Goal: Check status: Check status

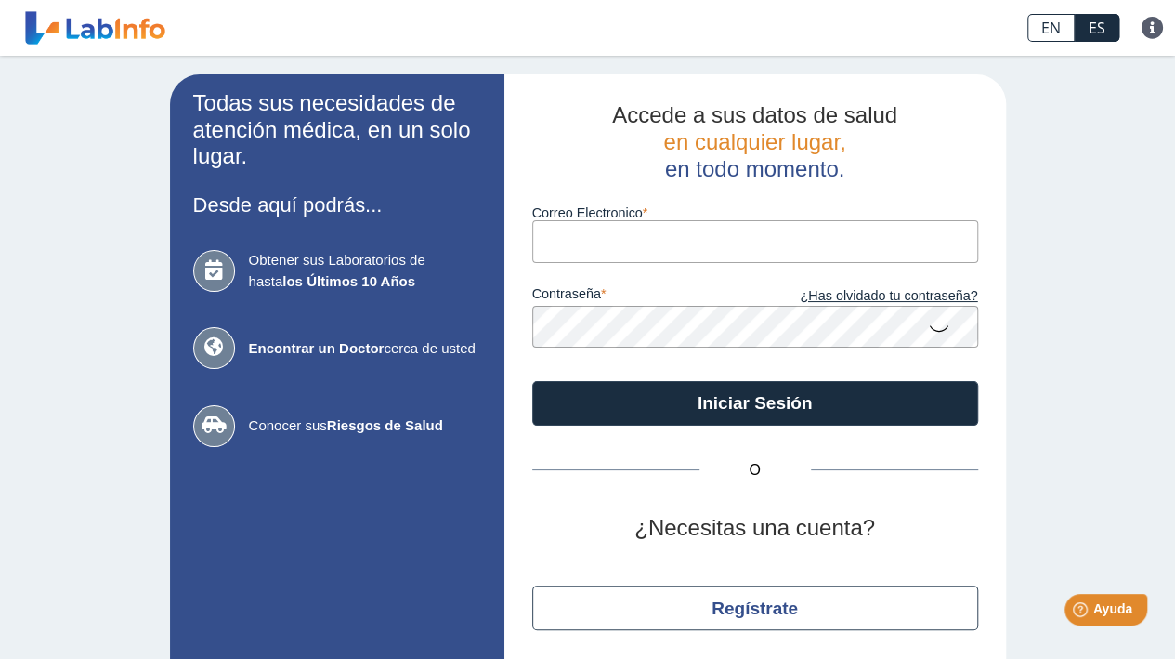
click at [583, 220] on label "Correo Electronico" at bounding box center [755, 212] width 446 height 15
click at [583, 221] on input "Correo Electronico" at bounding box center [755, 241] width 446 height 42
type input "[EMAIL_ADDRESS][DOMAIN_NAME]"
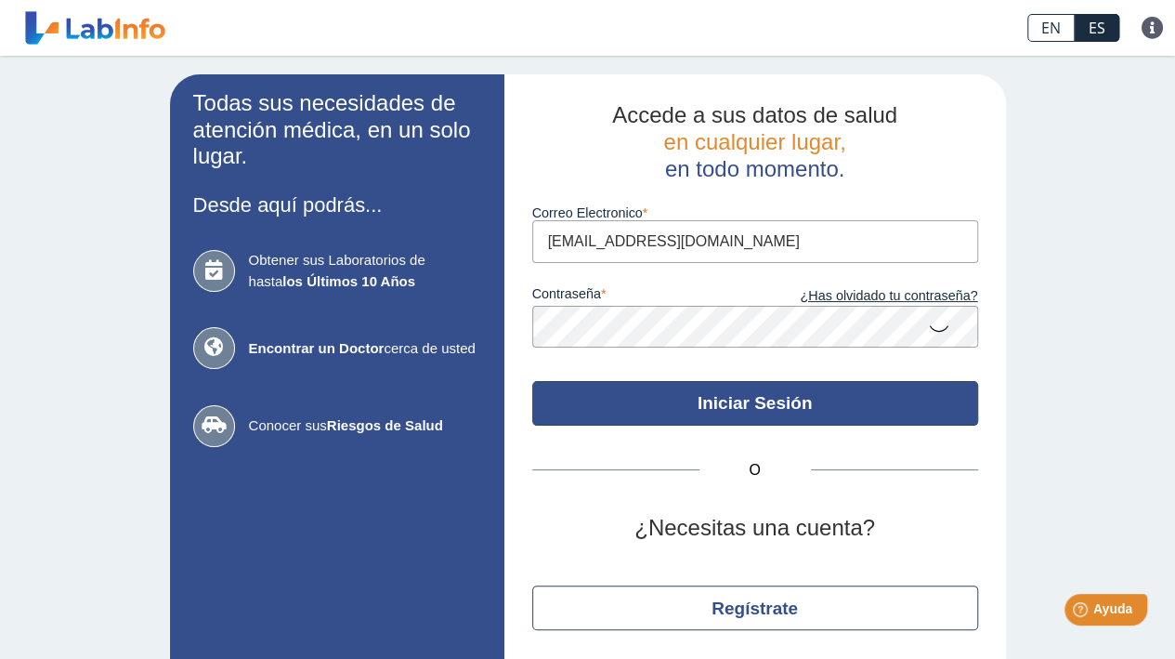
click at [650, 387] on button "Iniciar Sesión" at bounding box center [755, 403] width 446 height 45
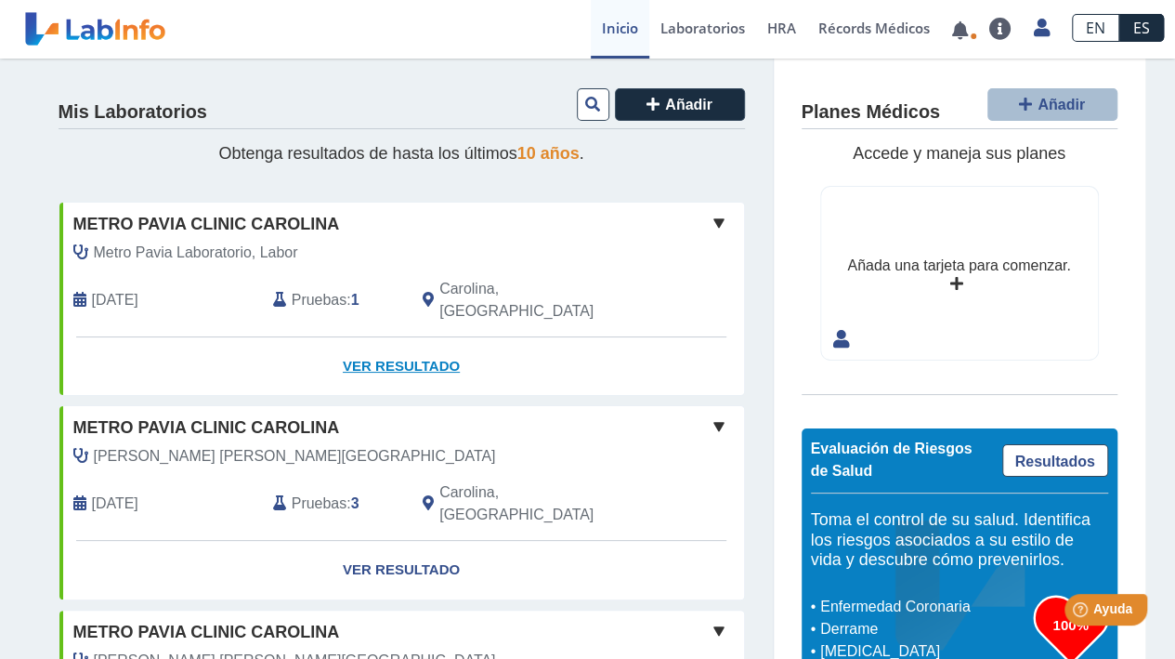
click at [389, 337] on link "Ver Resultado" at bounding box center [401, 366] width 685 height 59
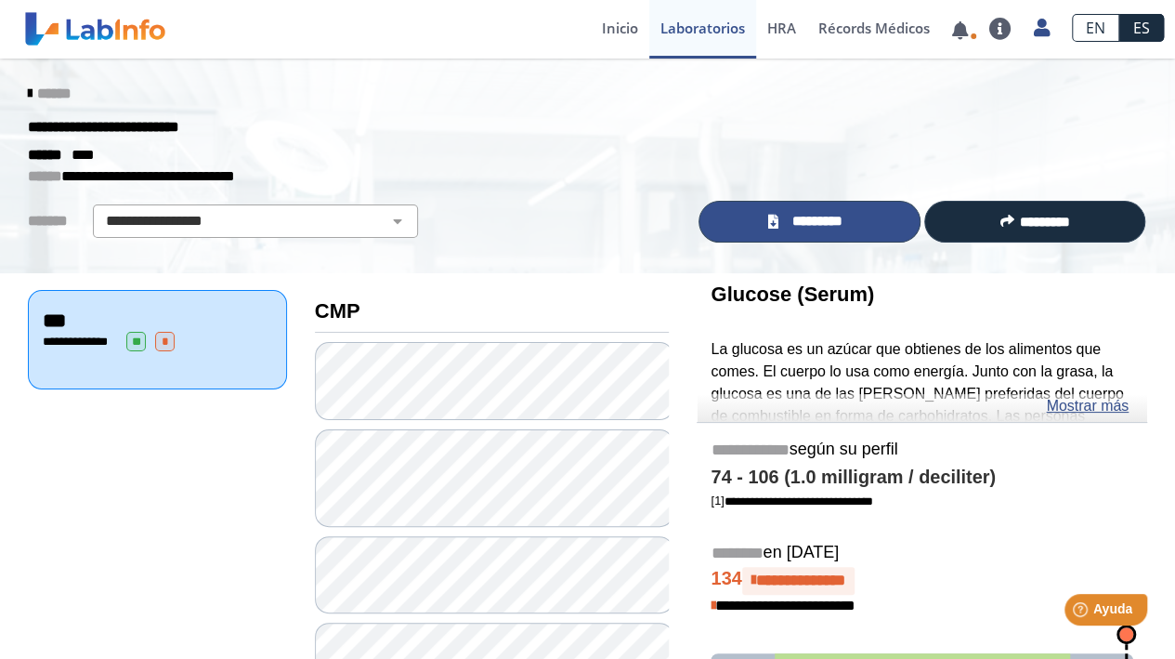
click at [848, 228] on link "*********" at bounding box center [809, 222] width 221 height 42
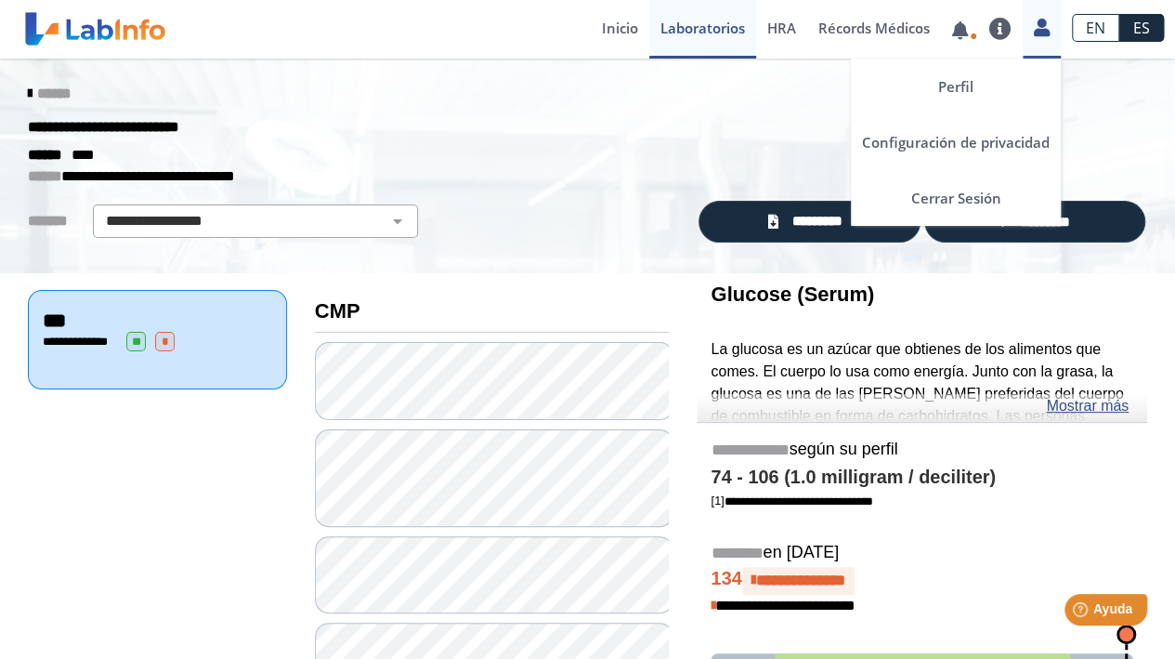
click at [1040, 29] on icon at bounding box center [1042, 27] width 16 height 14
click at [988, 199] on link "Cerrar Sesión" at bounding box center [956, 198] width 210 height 56
